Goal: Find contact information: Find contact information

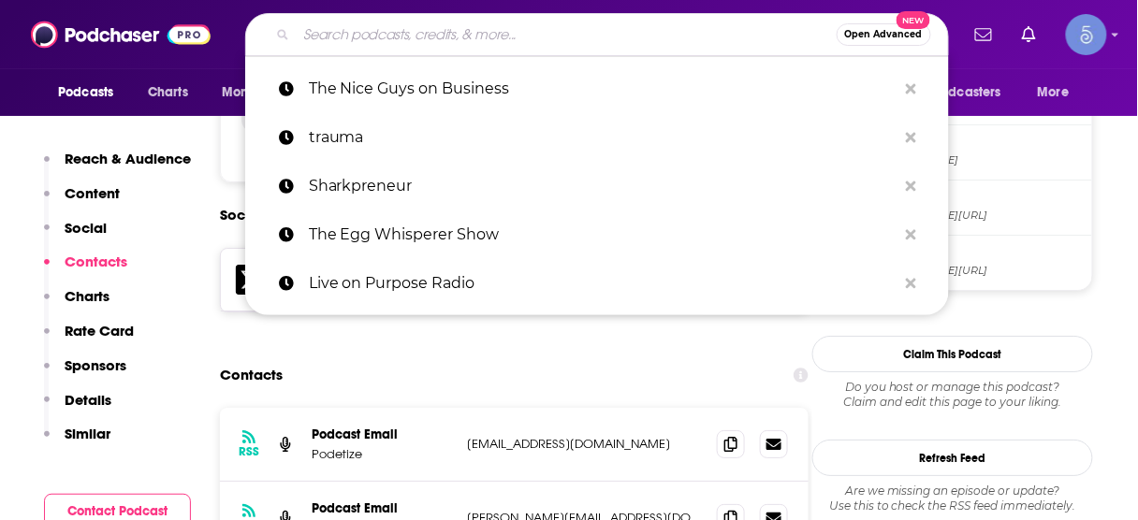
scroll to position [1518, 0]
type input "The Wild Wisdom Show with Dr. [PERSON_NAME], MD"
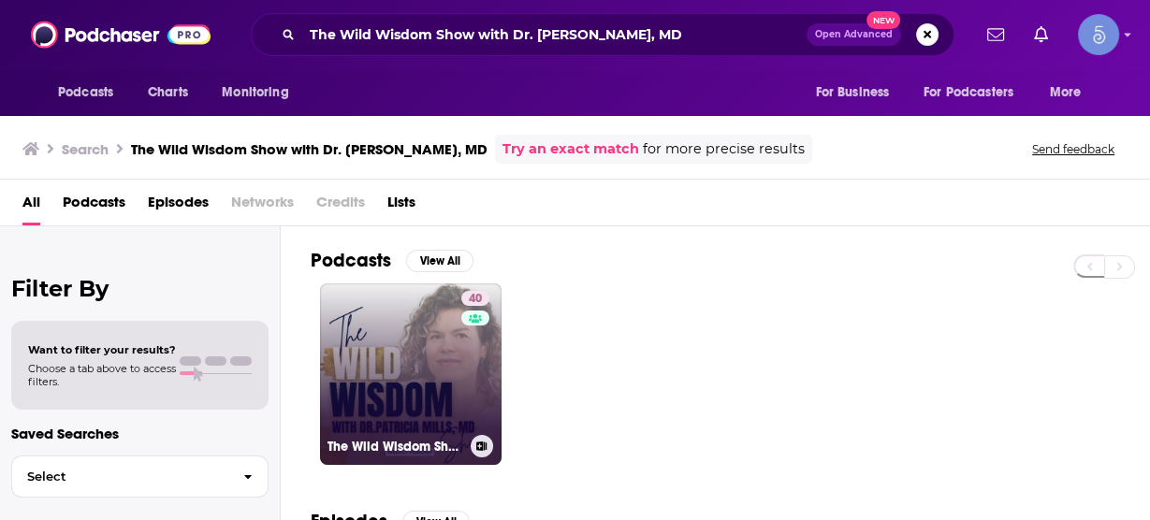
click at [411, 350] on link "40 The Wild Wisdom Show with Dr. [PERSON_NAME], MD" at bounding box center [411, 374] width 182 height 182
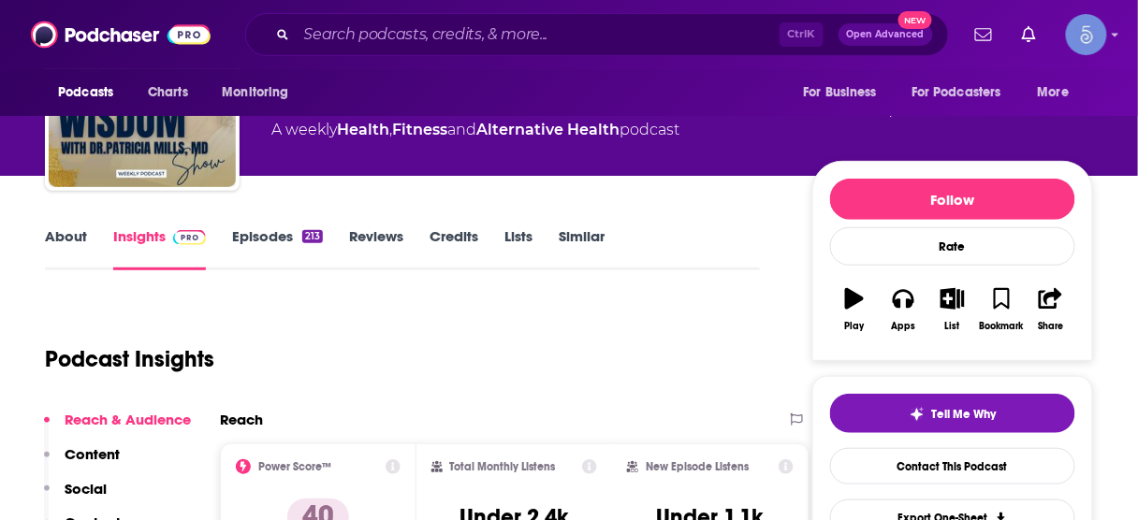
scroll to position [225, 0]
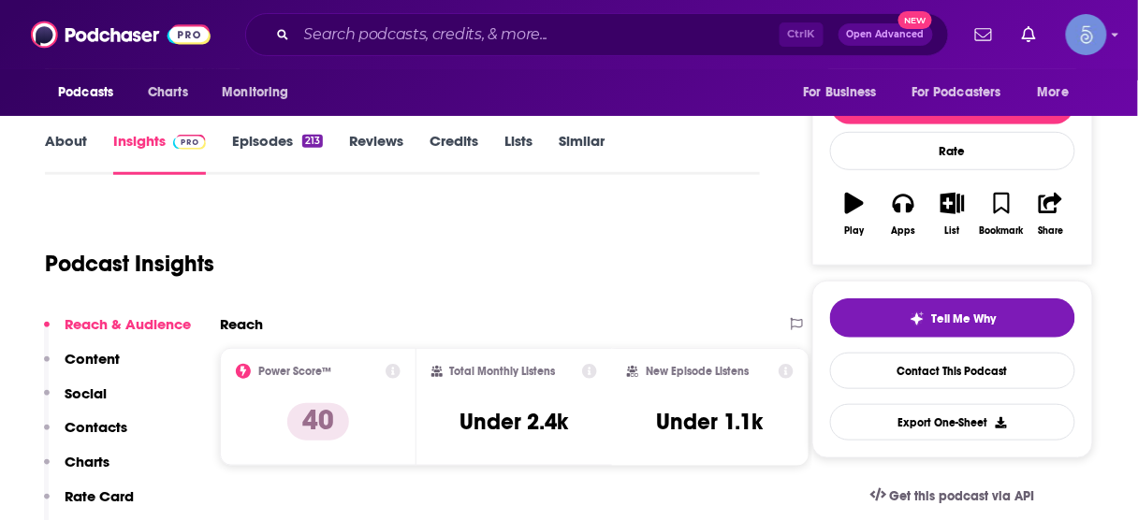
click at [99, 423] on p "Contacts" at bounding box center [96, 427] width 63 height 18
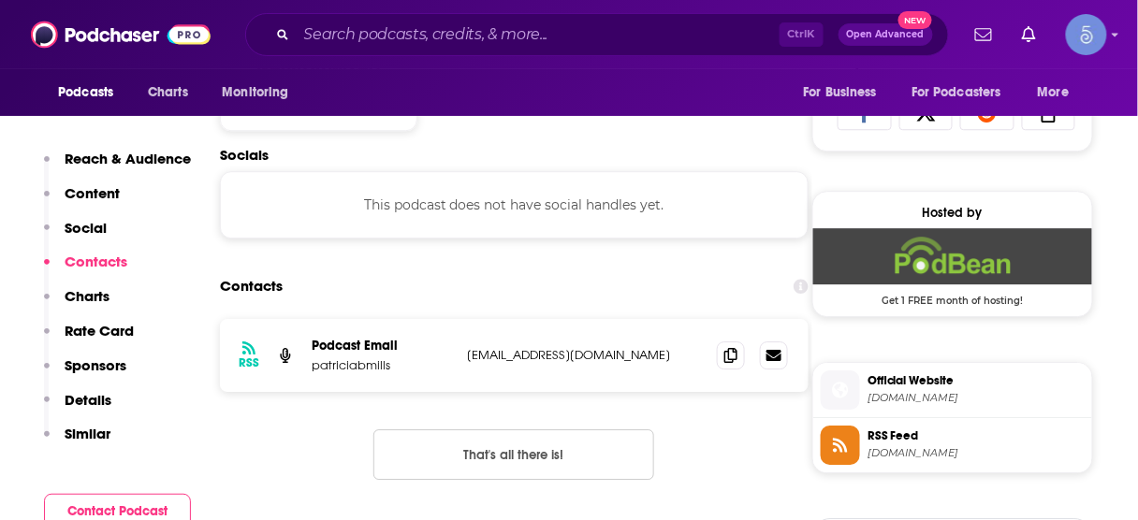
scroll to position [1254, 0]
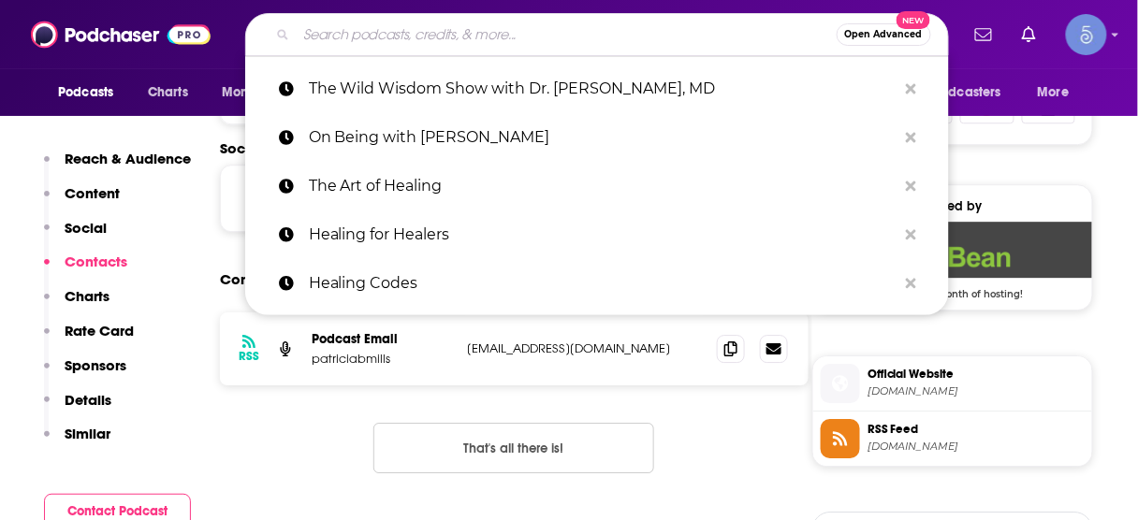
click at [576, 33] on input "Search podcasts, credits, & more..." at bounding box center [567, 35] width 540 height 30
paste input "Hustle & Flowchart: Mastering Business & Enjoying the Journey"
type input "Hustle & Flowchart: Mastering Business & Enjoying the Journey"
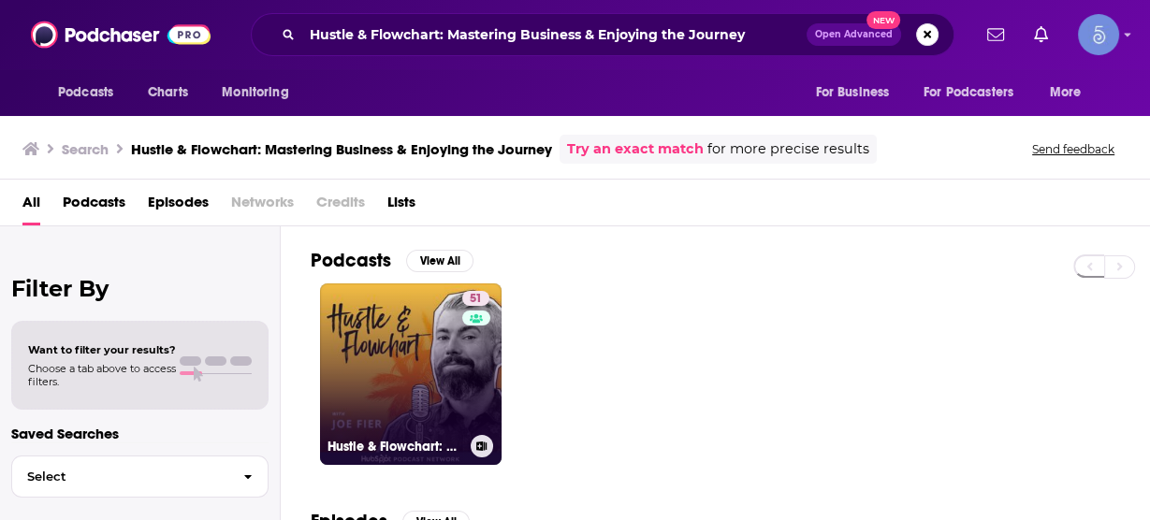
click at [441, 367] on link "51 Hustle & Flowchart: Mastering Business & Enjoying the Journey" at bounding box center [411, 374] width 182 height 182
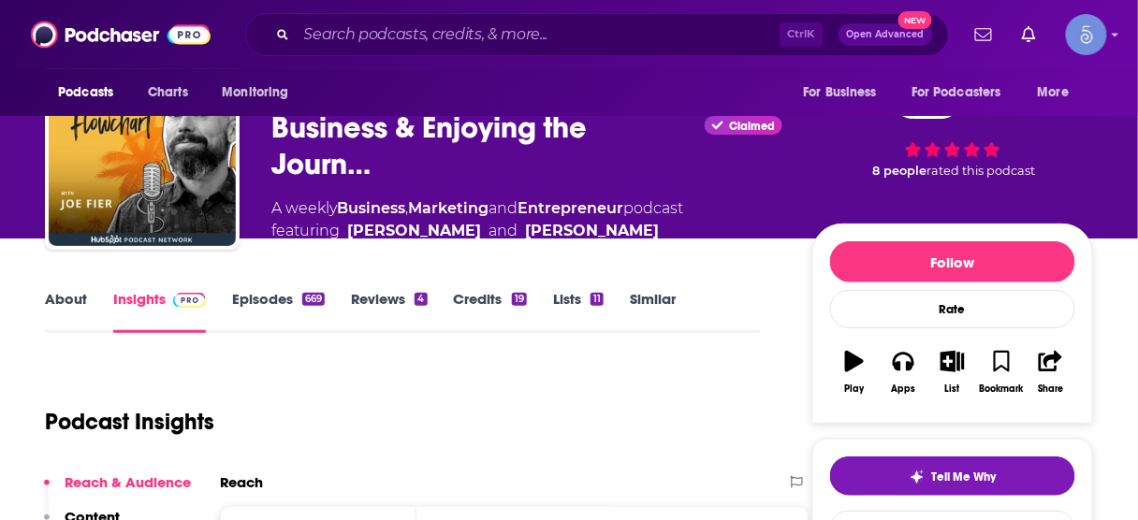
scroll to position [225, 0]
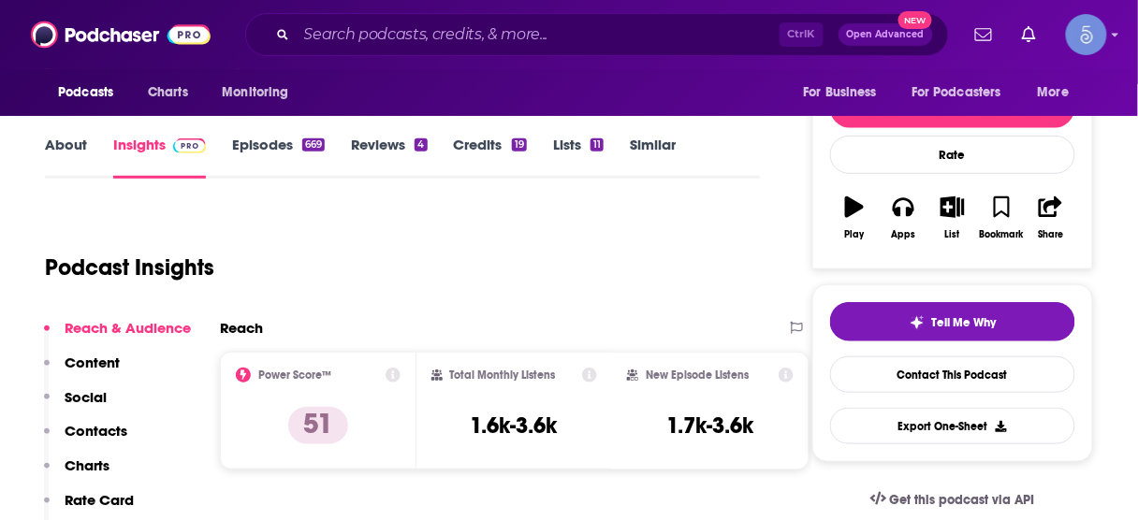
click at [111, 427] on p "Contacts" at bounding box center [96, 431] width 63 height 18
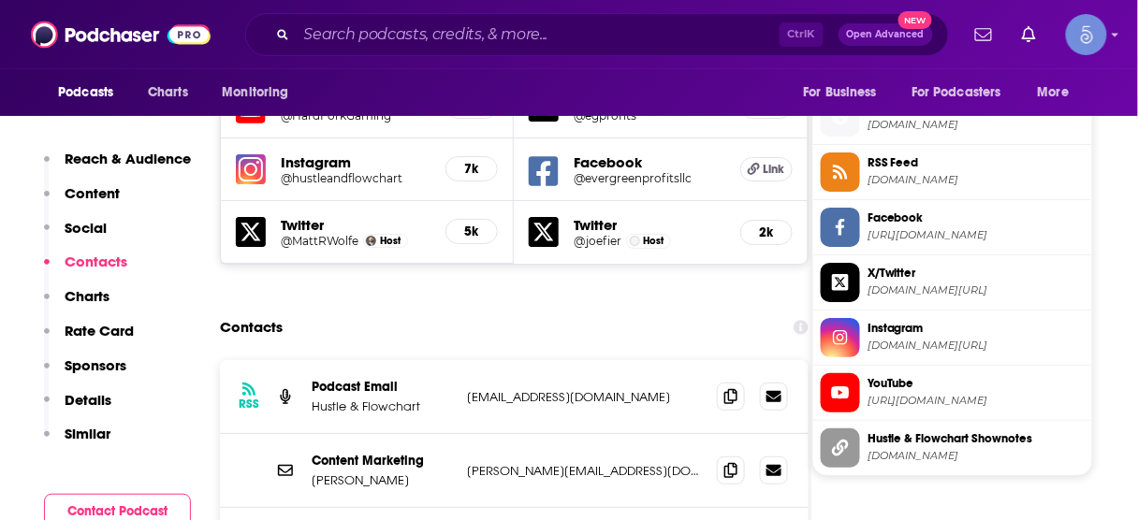
scroll to position [1699, 0]
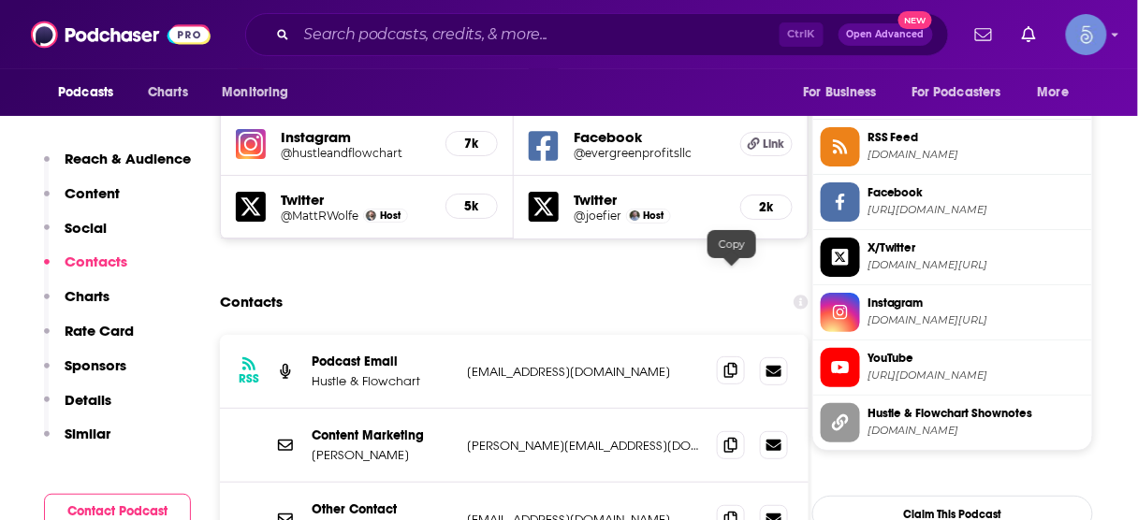
click at [734, 363] on icon at bounding box center [730, 370] width 13 height 15
click at [730, 437] on icon at bounding box center [730, 444] width 13 height 15
click at [734, 511] on icon at bounding box center [730, 518] width 13 height 15
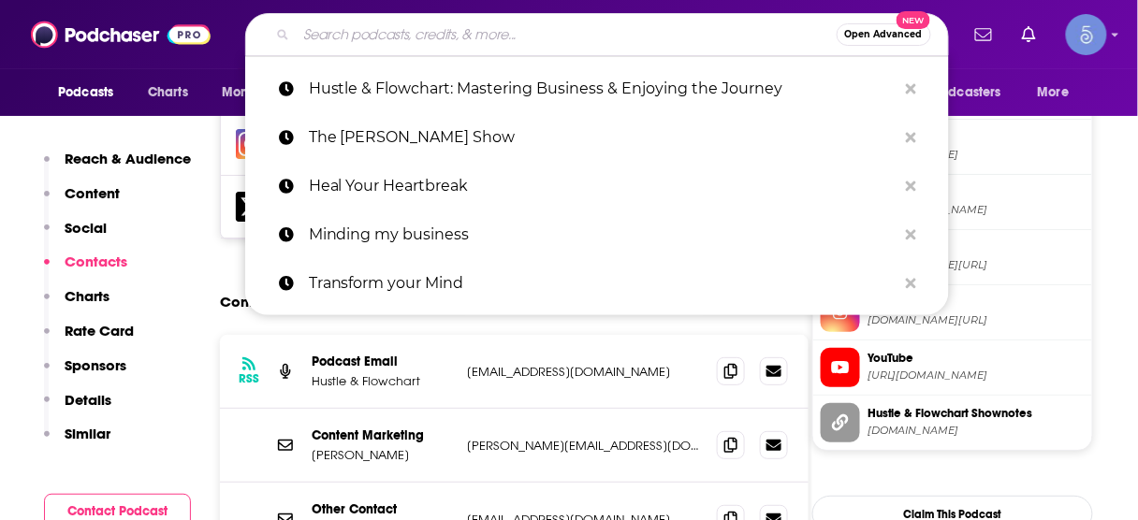
click at [518, 36] on input "Search podcasts, credits, & more..." at bounding box center [567, 35] width 540 height 30
paste input "Health fitness wealth business podcast series"
type input "Health fitness wealth business podcast series"
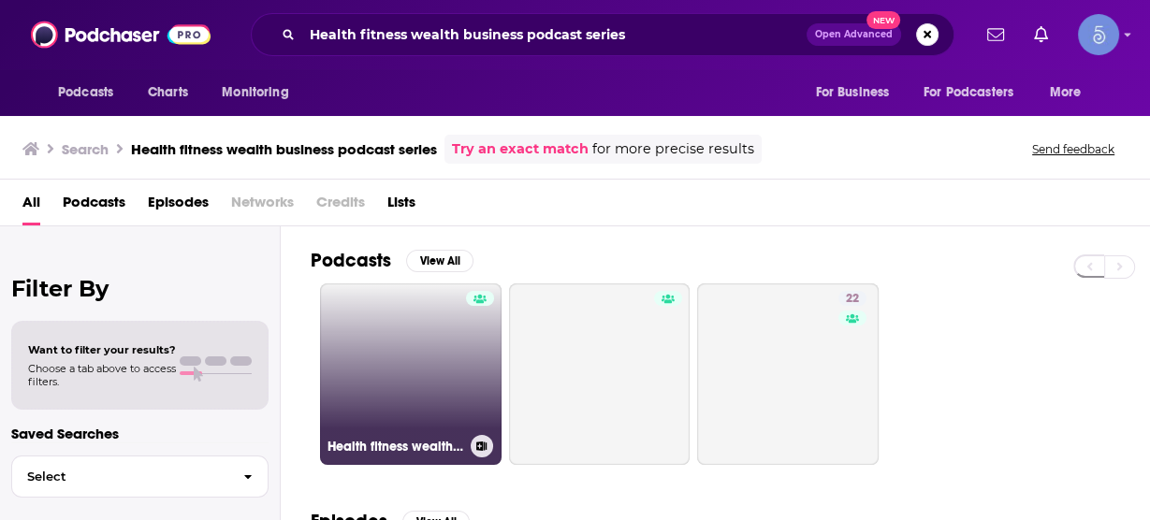
click at [401, 339] on link "Health fitness wealth business podcast series" at bounding box center [411, 374] width 182 height 182
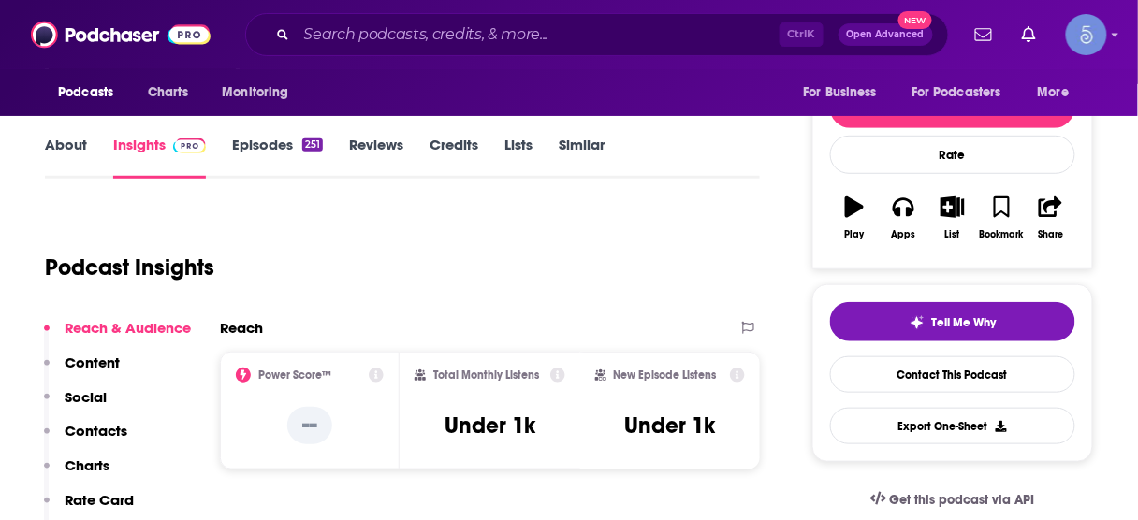
scroll to position [225, 0]
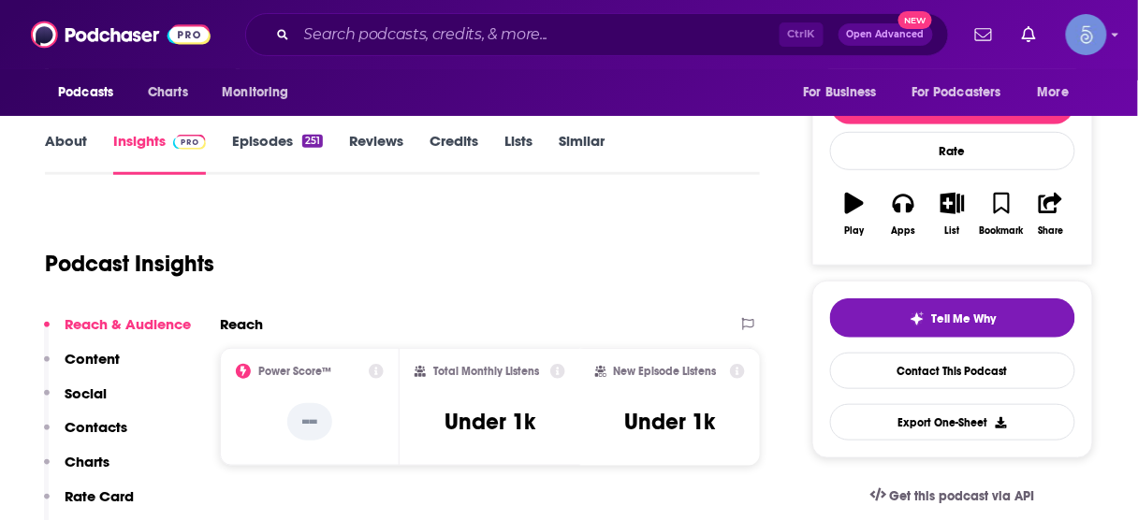
click at [108, 428] on p "Contacts" at bounding box center [96, 427] width 63 height 18
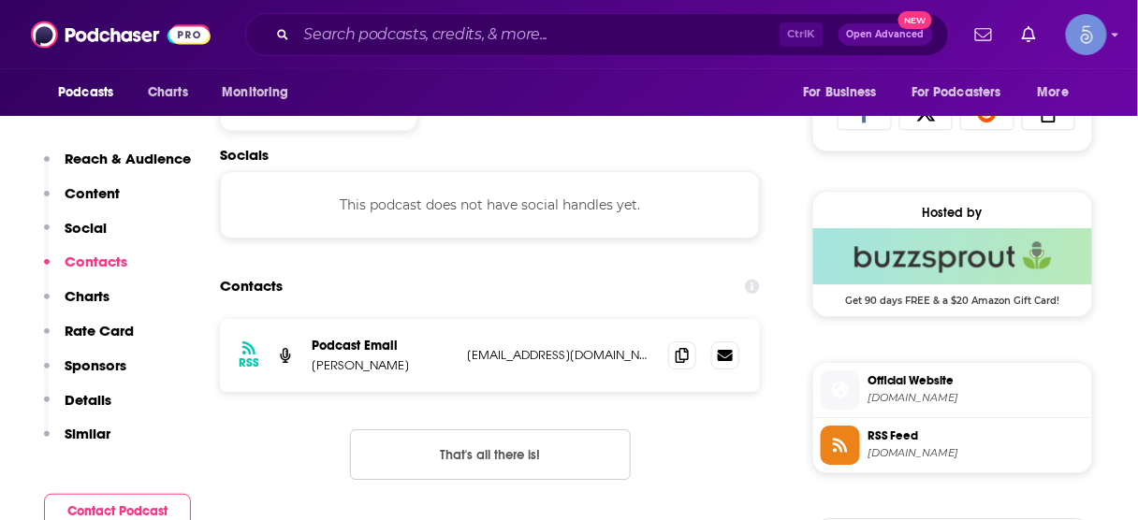
scroll to position [1254, 0]
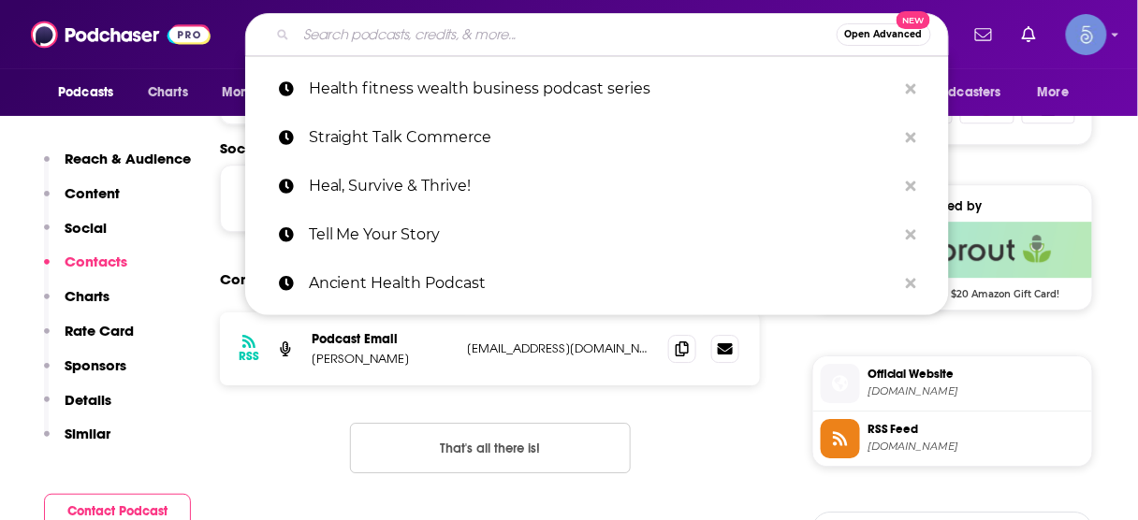
click at [475, 31] on input "Search podcasts, credits, & more..." at bounding box center [567, 35] width 540 height 30
paste input "Braving Business: Tales of Entrepreneurial Resilience and Courage in the Face o…"
type input "Braving Business: Tales of Entrepreneurial Resilience and Courage in the Face o…"
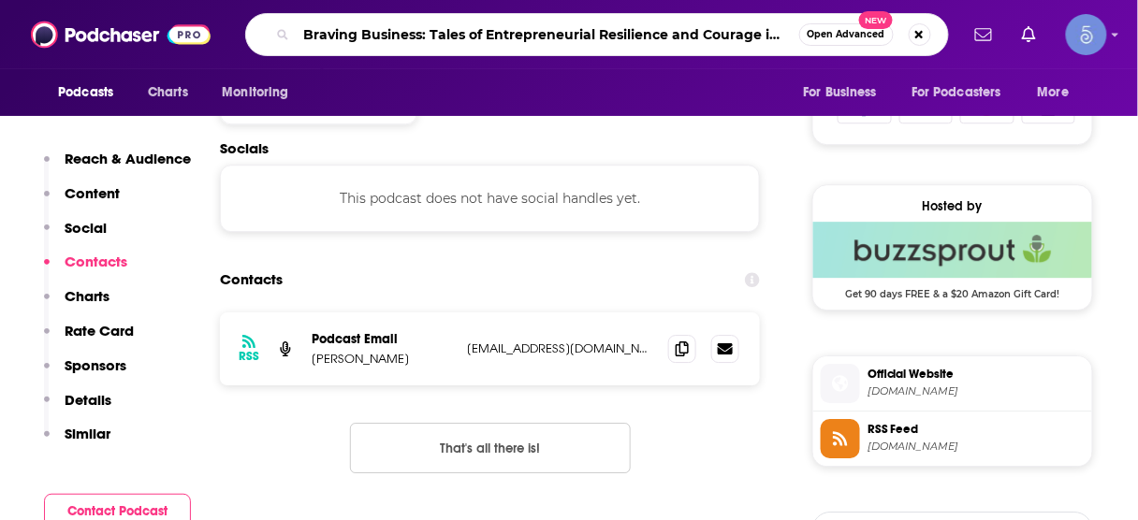
scroll to position [0, 132]
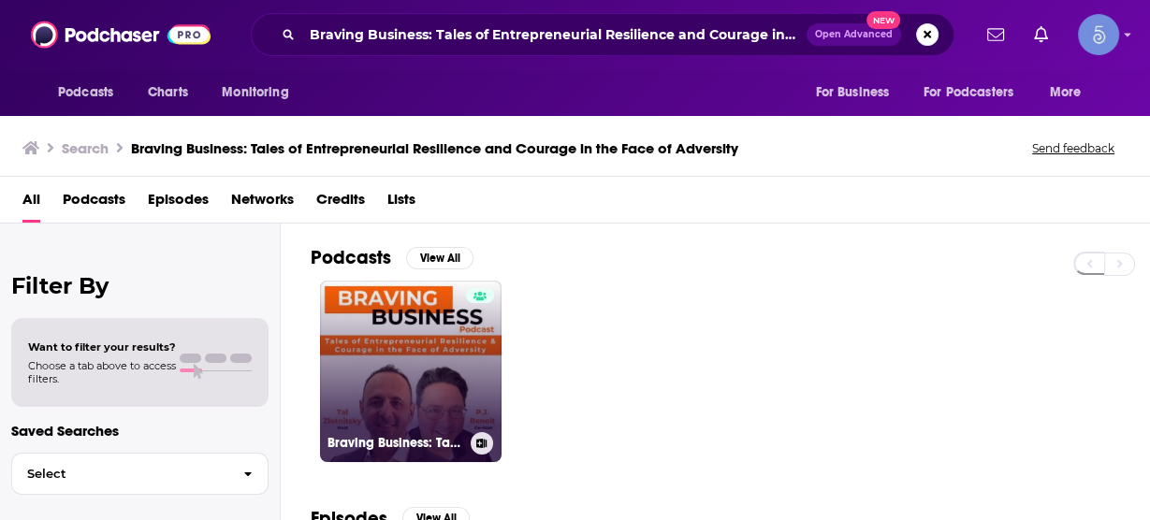
click at [420, 363] on link "Braving Business: Tales of Entrepreneurial Resilience and Courage in the Face o…" at bounding box center [411, 372] width 182 height 182
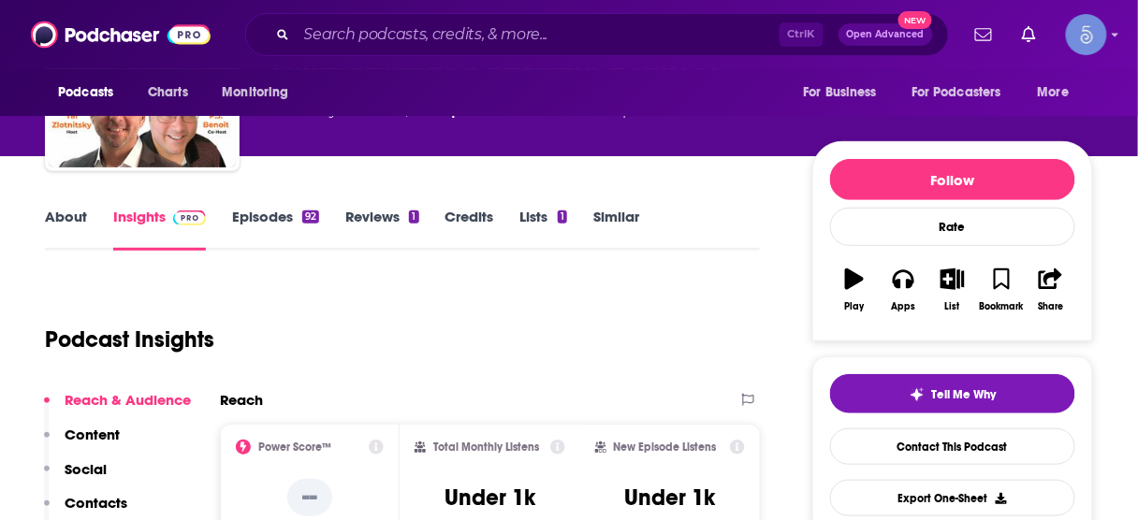
scroll to position [225, 0]
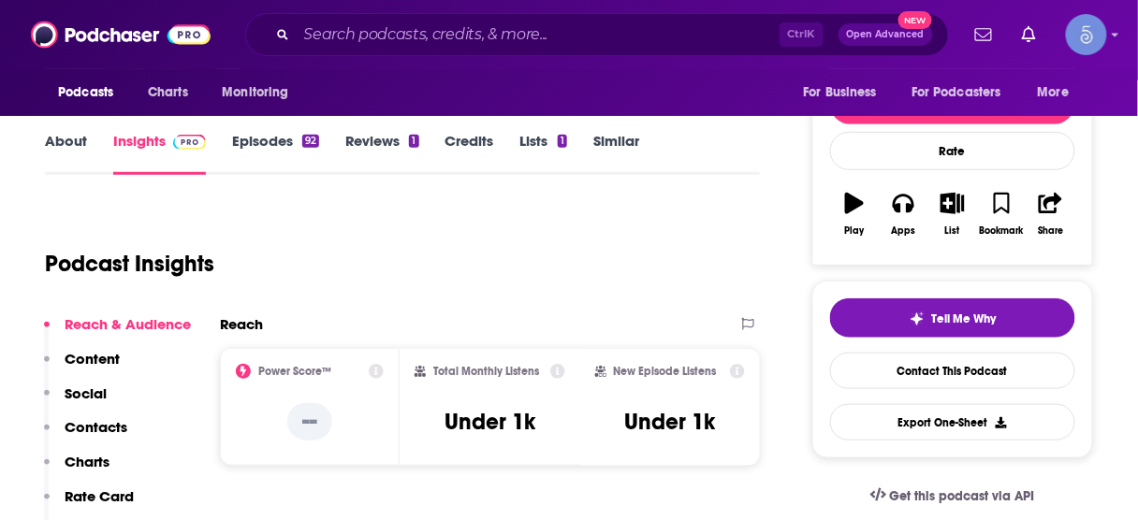
click at [97, 433] on p "Contacts" at bounding box center [96, 427] width 63 height 18
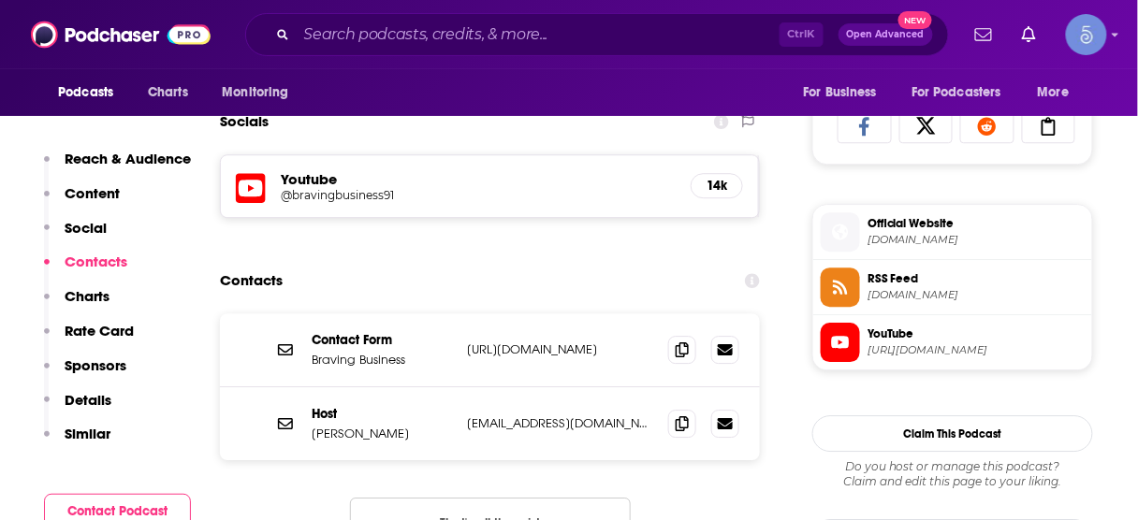
scroll to position [1235, 0]
click at [681, 418] on icon at bounding box center [681, 421] width 13 height 15
